Goal: Navigation & Orientation: Find specific page/section

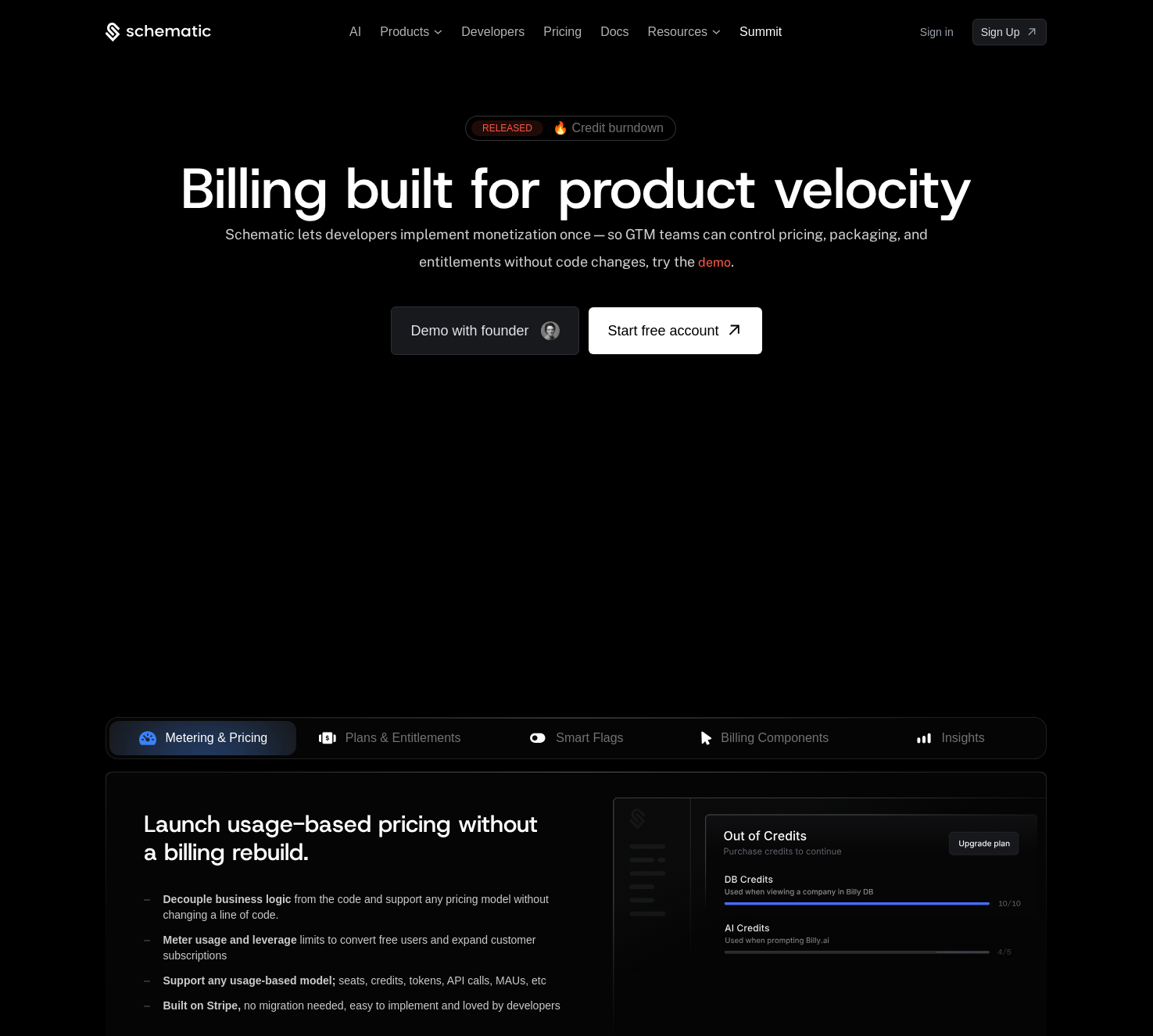
click at [766, 32] on span "Summit" at bounding box center [761, 31] width 43 height 13
click at [422, 33] on span "Products" at bounding box center [405, 32] width 50 height 14
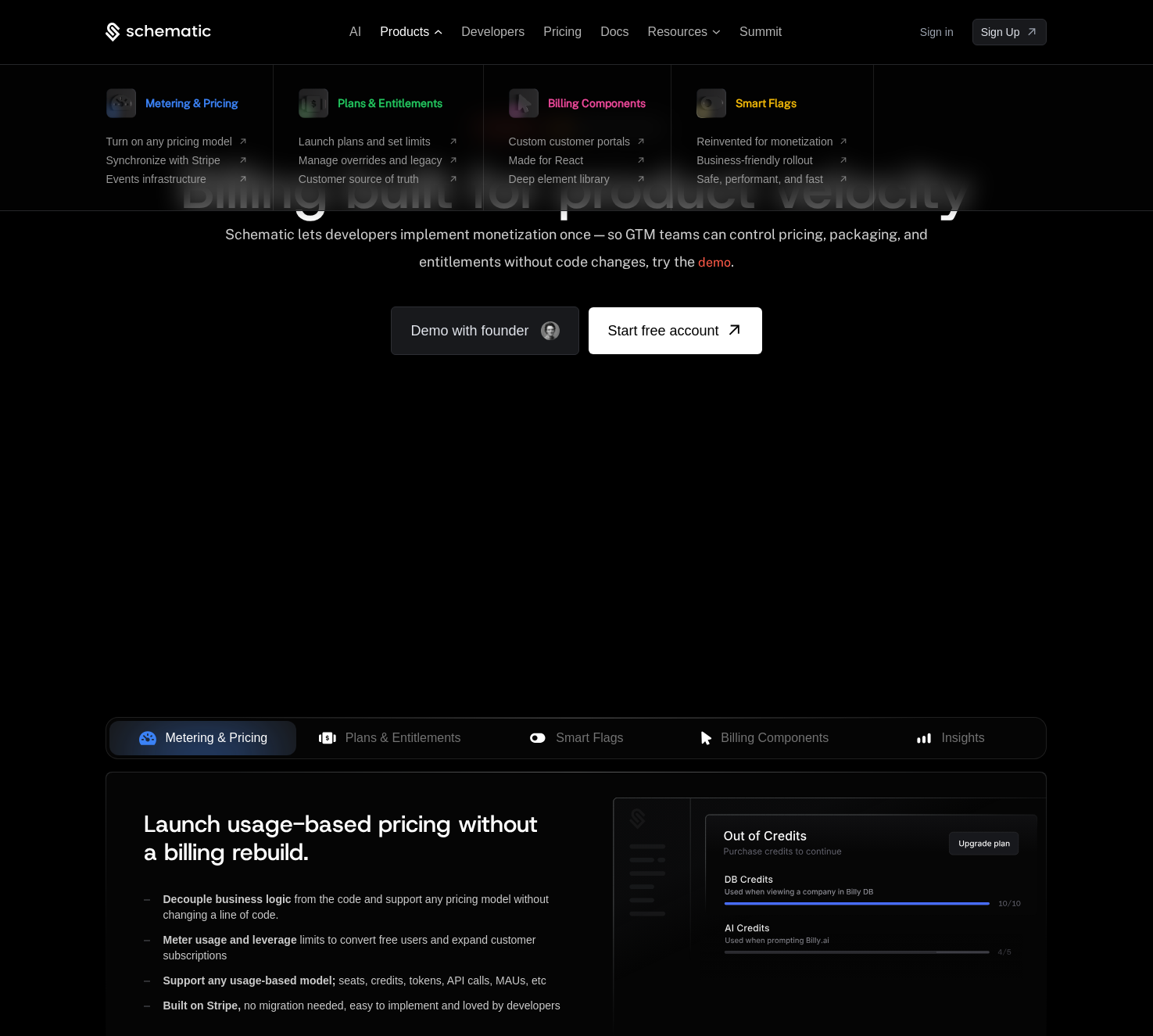
click at [422, 33] on span "Products" at bounding box center [405, 32] width 50 height 14
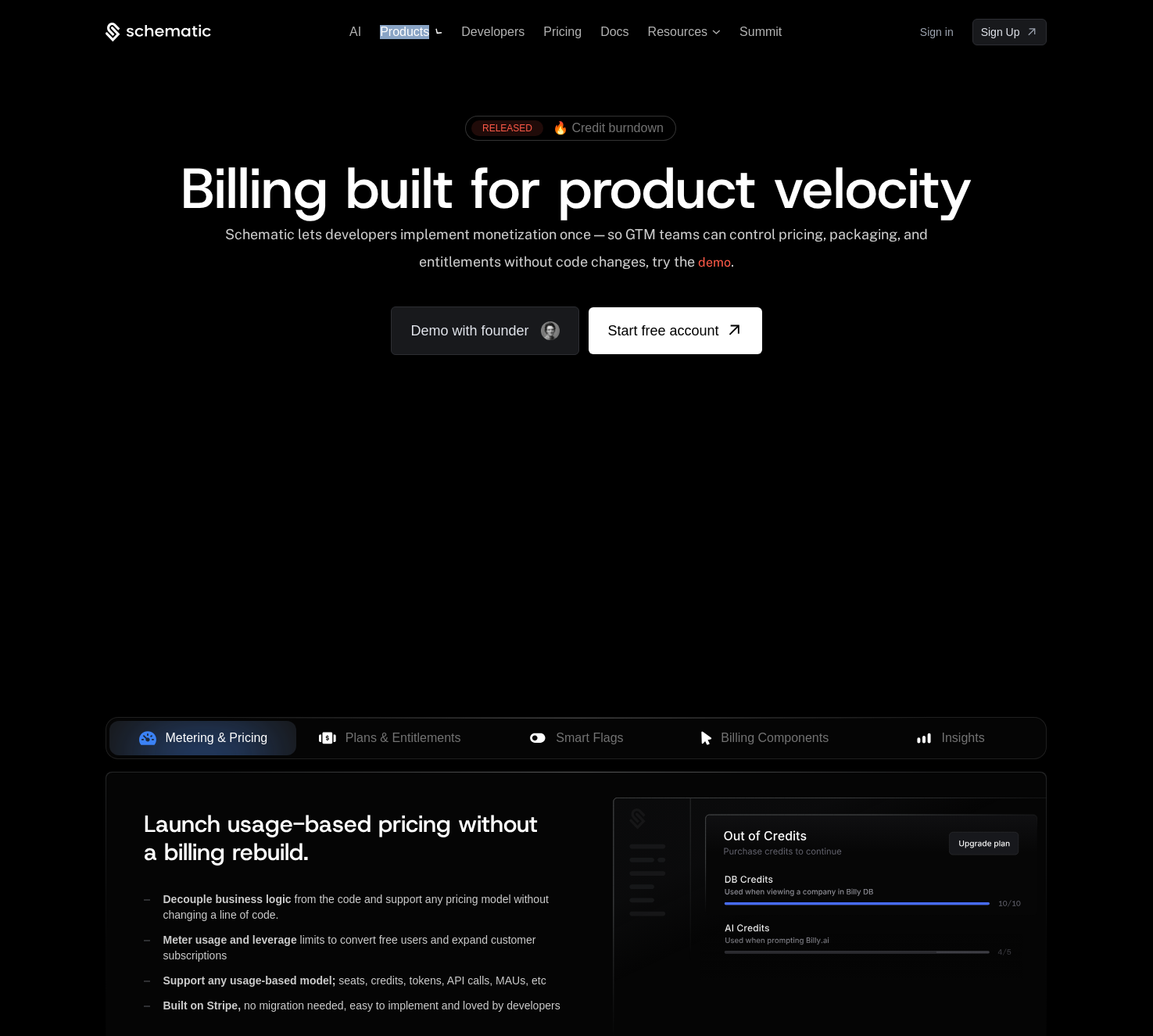
click at [422, 33] on span "Products" at bounding box center [405, 32] width 50 height 14
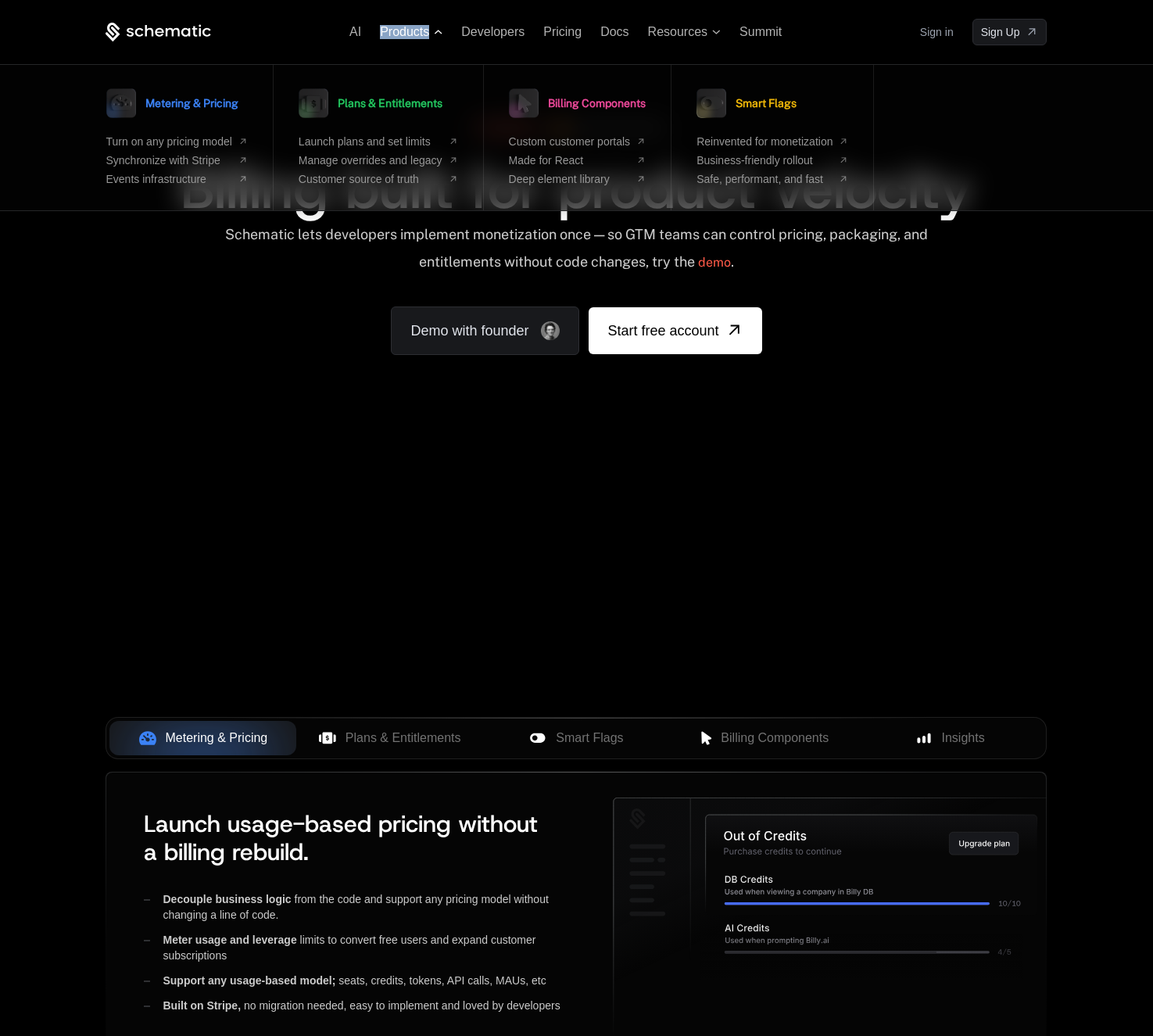
click at [422, 33] on span "Products" at bounding box center [405, 32] width 50 height 14
